Goal: Information Seeking & Learning: Learn about a topic

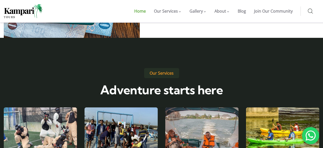
scroll to position [762, 0]
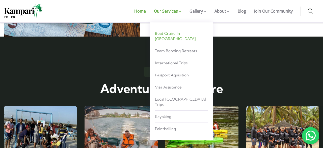
click at [170, 33] on span "Boat Cruise in [GEOGRAPHIC_DATA]" at bounding box center [175, 36] width 41 height 10
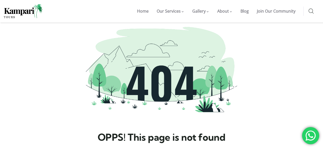
scroll to position [79, 0]
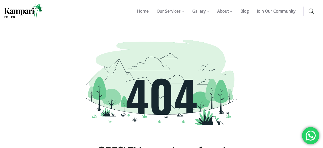
scroll to position [79, 0]
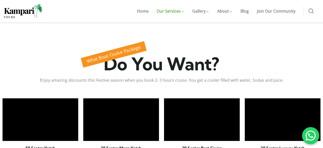
scroll to position [328, 0]
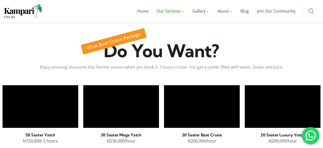
click at [249, 138] on p "N200,000/hour" at bounding box center [283, 141] width 76 height 7
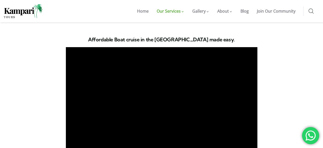
scroll to position [814, 0]
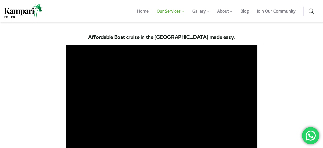
click at [274, 101] on div "Affordable Boat cruise in the Lagos made easy.​ Watch more video testimonial" at bounding box center [161, 98] width 323 height 133
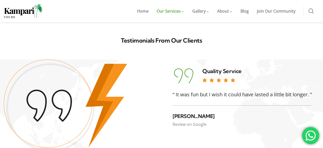
scroll to position [1051, 0]
